Goal: Use online tool/utility: Utilize a website feature to perform a specific function

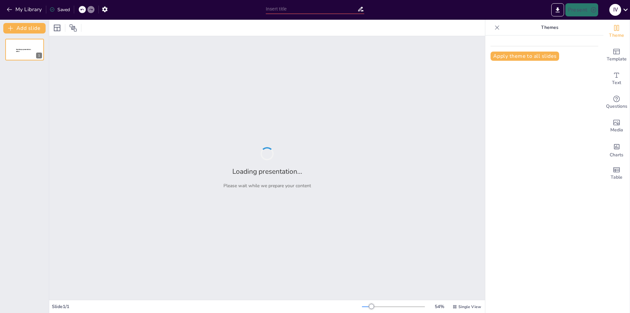
type input "6rto87"
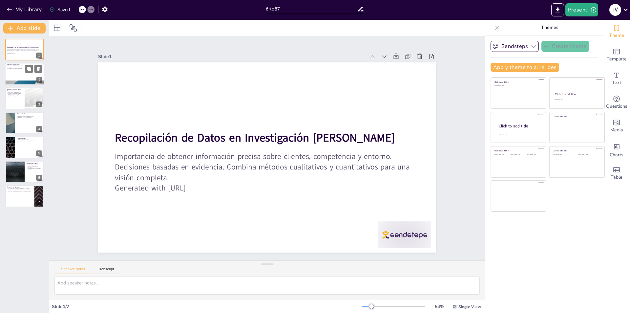
click at [20, 79] on div at bounding box center [24, 74] width 39 height 22
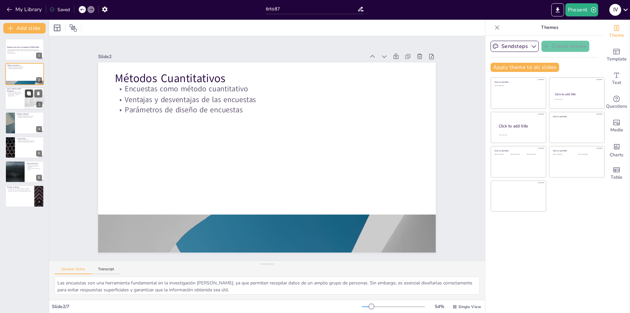
click at [27, 94] on icon at bounding box center [29, 93] width 5 height 5
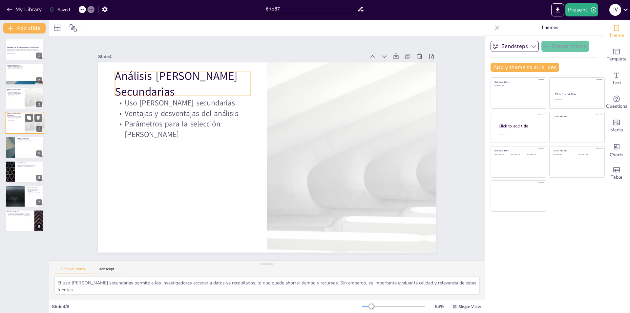
click at [22, 115] on p "Análisis [PERSON_NAME] Secundarias" at bounding box center [15, 115] width 16 height 4
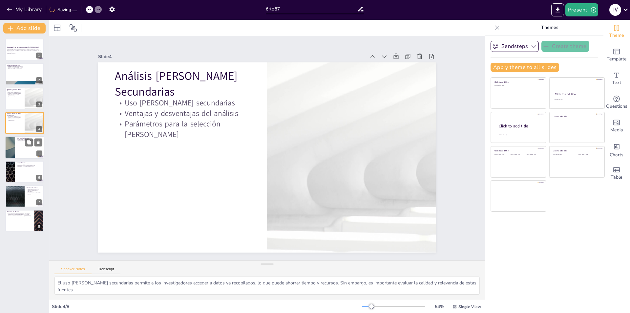
click at [21, 140] on p "Ventajas y desventajas de las entrevistas" at bounding box center [30, 140] width 26 height 1
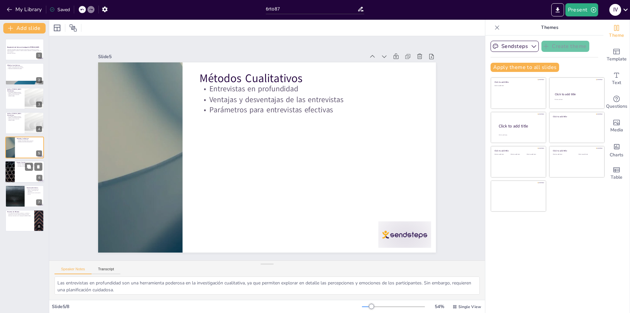
click at [9, 177] on div at bounding box center [9, 171] width 39 height 22
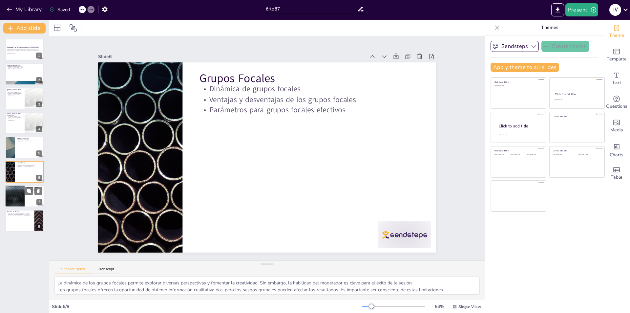
click at [7, 195] on div at bounding box center [14, 196] width 39 height 22
type textarea "La observación directa permite obtener datos objetivos sobre el comportamiento …"
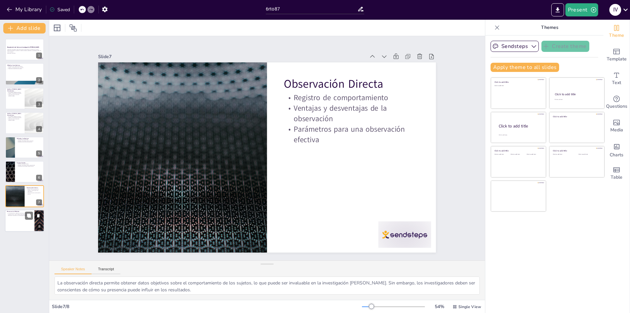
click at [21, 226] on div at bounding box center [24, 220] width 39 height 22
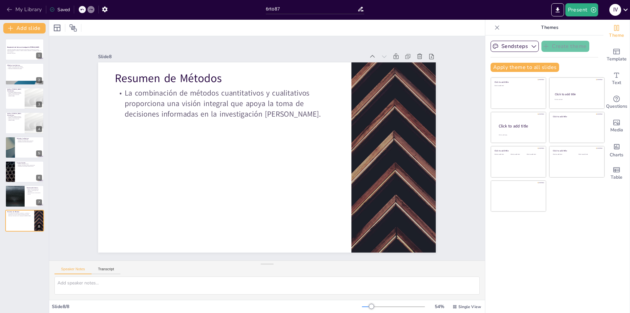
click at [7, 12] on button "My Library" at bounding box center [25, 9] width 40 height 11
